Goal: Transaction & Acquisition: Download file/media

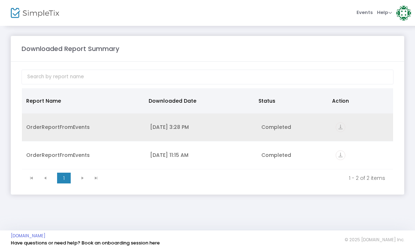
click at [163, 125] on div "9/17/2025 3:28 PM" at bounding box center [201, 127] width 103 height 7
click at [334, 133] on td "vertical_align_bottom" at bounding box center [363, 128] width 62 height 28
click at [341, 128] on icon "vertical_align_bottom" at bounding box center [341, 128] width 10 height 10
